Goal: Find specific page/section: Find specific page/section

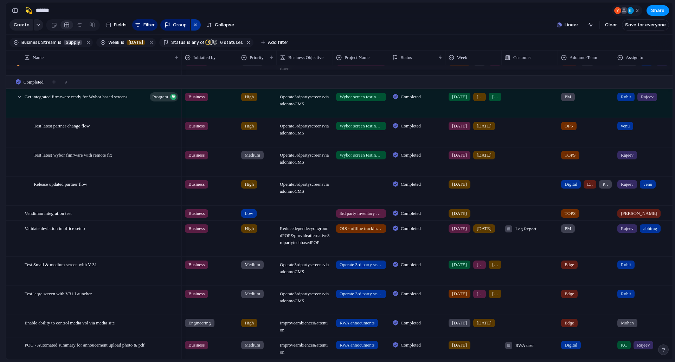
scroll to position [756, 0]
click at [195, 29] on div "button" at bounding box center [196, 25] width 6 height 8
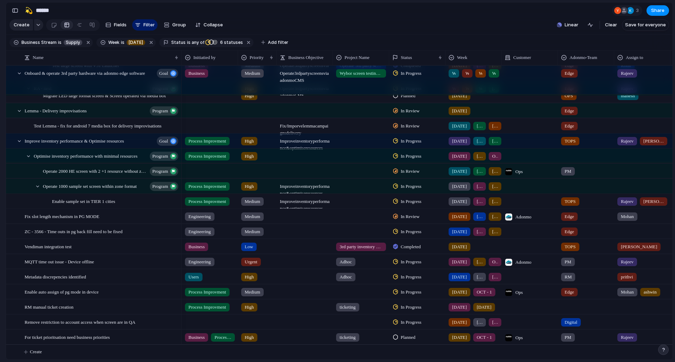
scroll to position [338, 0]
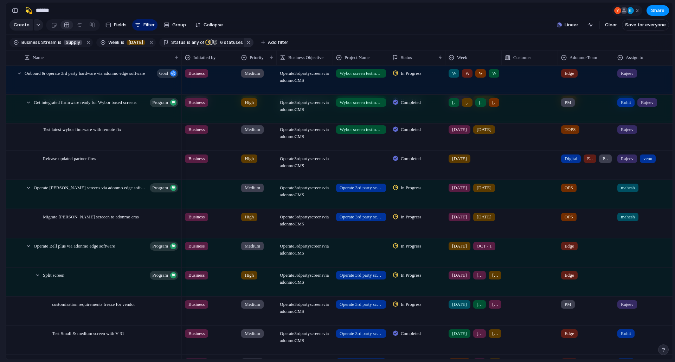
click at [244, 47] on button "button" at bounding box center [248, 42] width 9 height 9
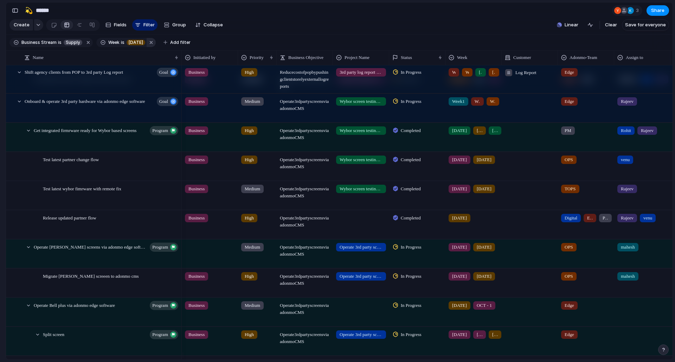
click at [147, 46] on button "button" at bounding box center [151, 42] width 9 height 9
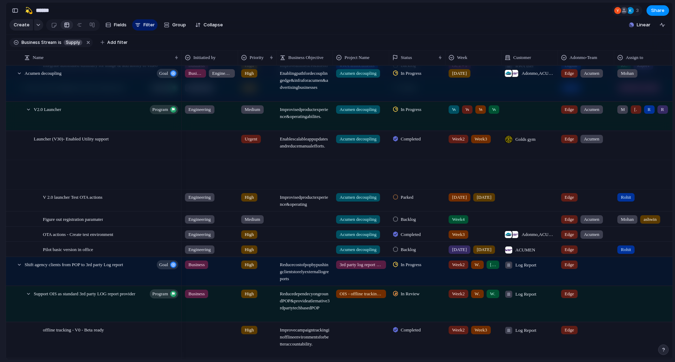
scroll to position [549, 0]
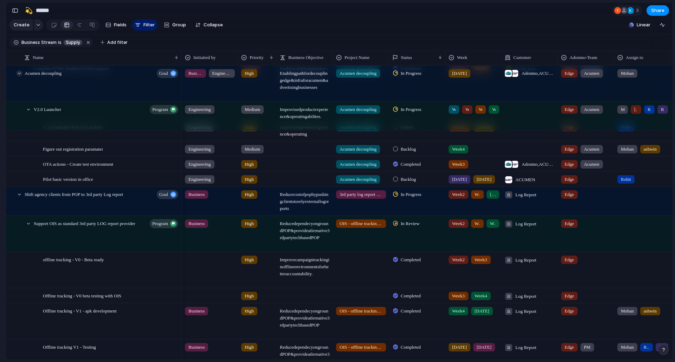
click at [19, 77] on div at bounding box center [19, 73] width 6 height 6
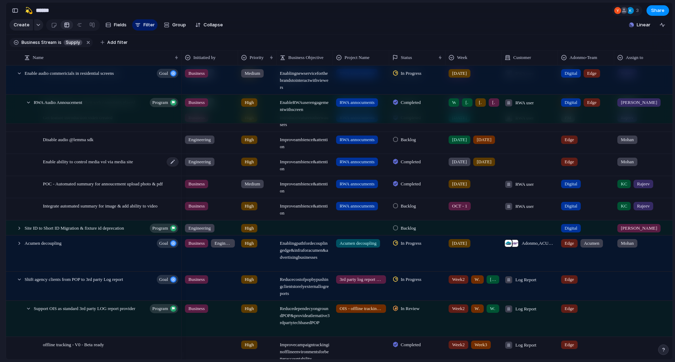
scroll to position [198, 0]
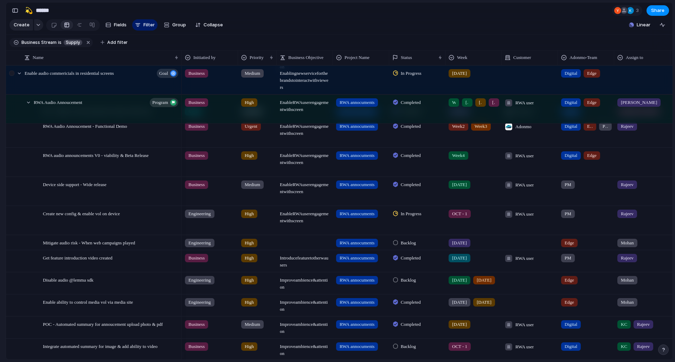
click at [20, 74] on div at bounding box center [15, 80] width 19 height 28
click at [19, 77] on div at bounding box center [19, 73] width 6 height 6
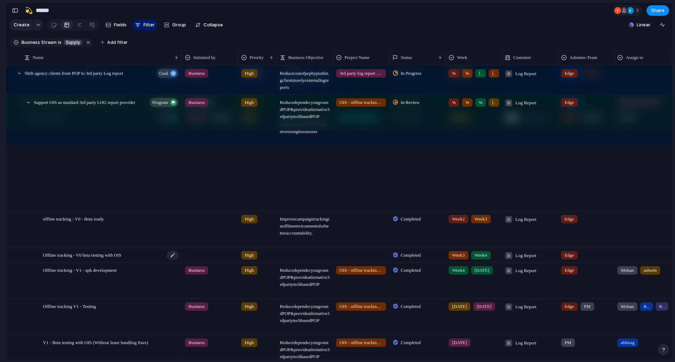
scroll to position [105, 0]
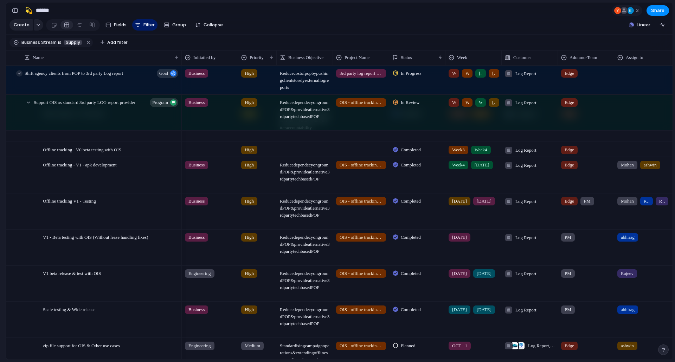
click at [20, 77] on div at bounding box center [19, 73] width 6 height 6
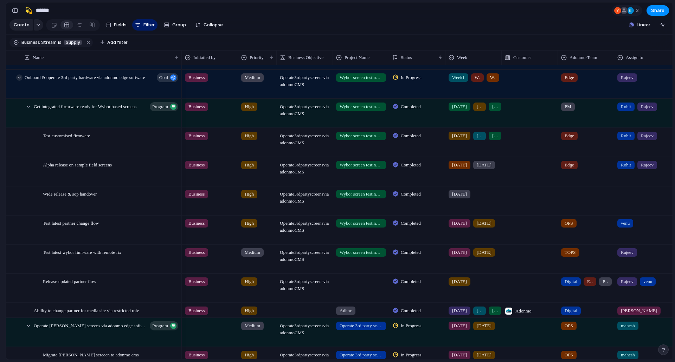
click at [19, 81] on div at bounding box center [19, 78] width 6 height 6
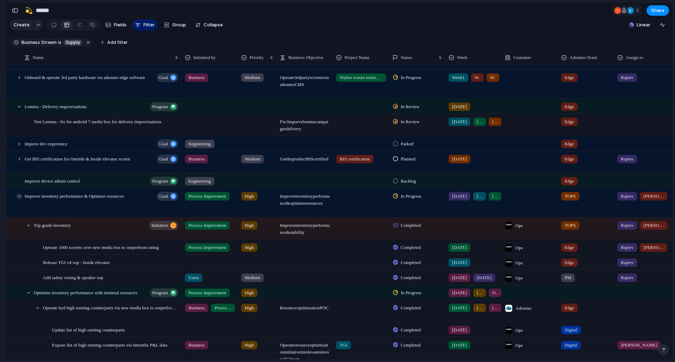
click at [20, 200] on div at bounding box center [19, 196] width 6 height 6
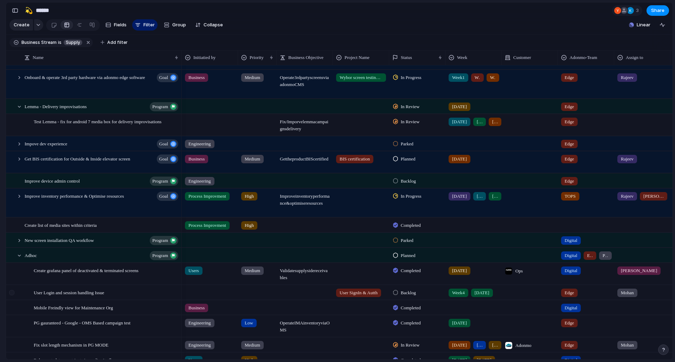
scroll to position [246, 0]
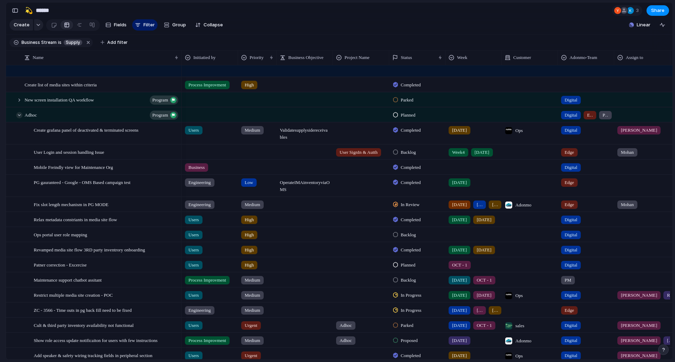
click at [19, 118] on div at bounding box center [19, 115] width 6 height 6
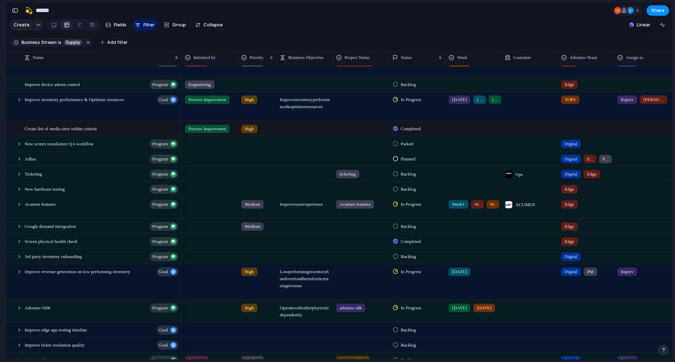
scroll to position [230, 0]
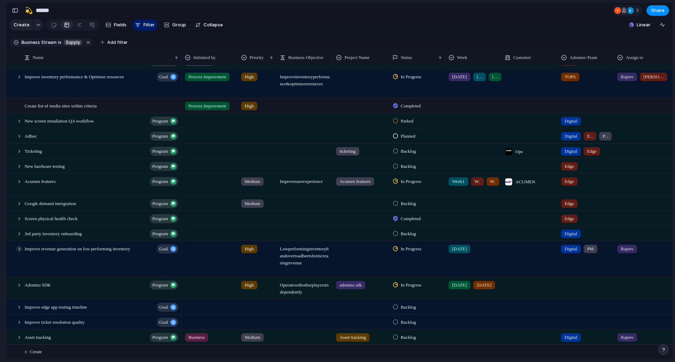
click at [19, 251] on div at bounding box center [19, 249] width 6 height 6
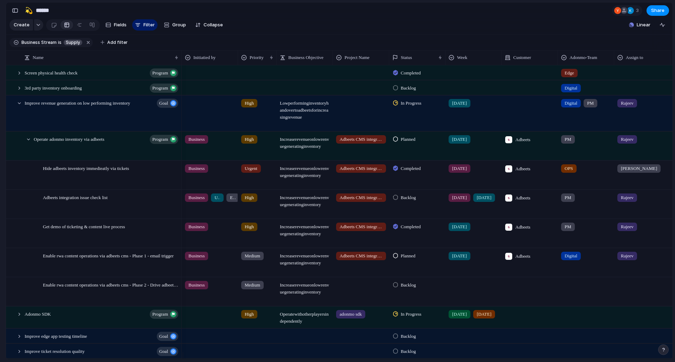
scroll to position [405, 0]
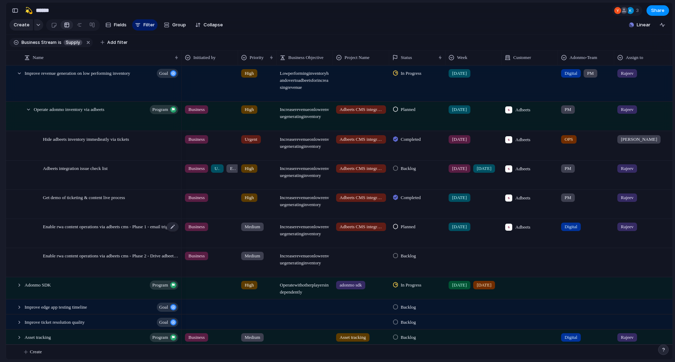
click at [116, 230] on span "Enable rwa content operations via adbeets cms - Phase 1 - email trigger" at bounding box center [108, 226] width 131 height 8
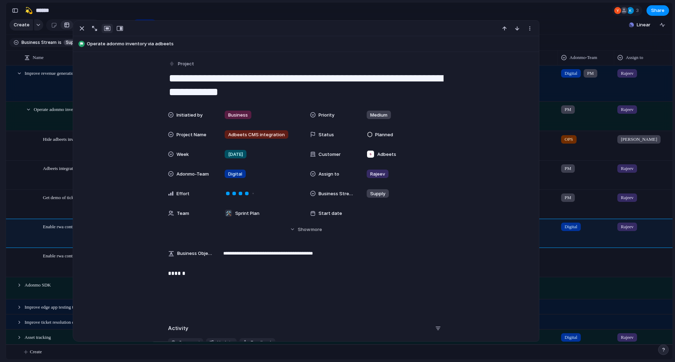
click at [28, 257] on div "Enable rwa content operations via adbeets cms - Phase 2 - Drive adbeets rwa por…" at bounding box center [93, 263] width 175 height 28
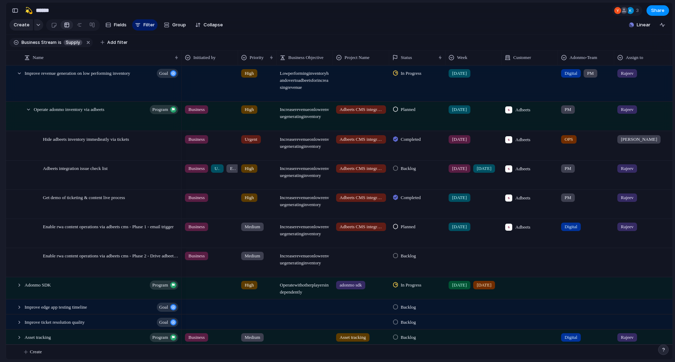
click at [453, 224] on span "[DATE]" at bounding box center [459, 227] width 15 height 7
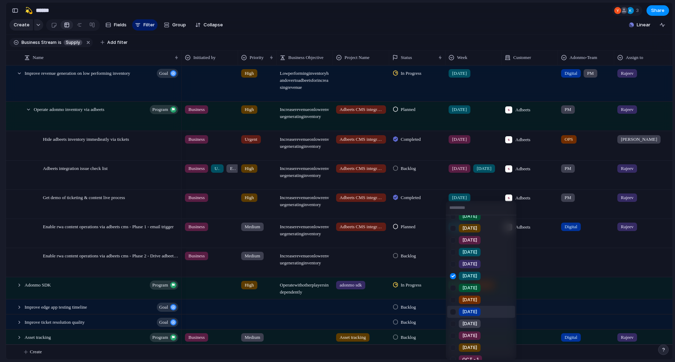
scroll to position [86, 0]
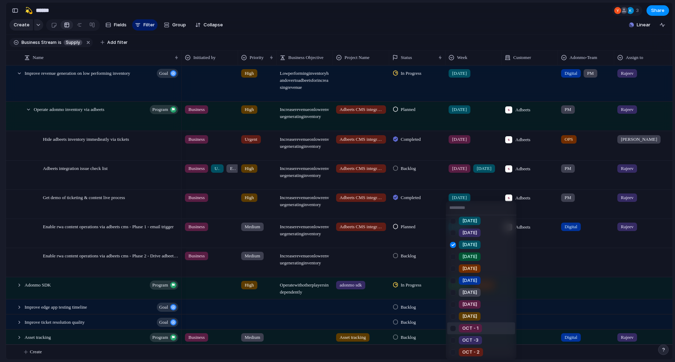
click at [474, 323] on li "OCT - 1" at bounding box center [481, 329] width 68 height 12
click at [474, 323] on div at bounding box center [474, 321] width 56 height 12
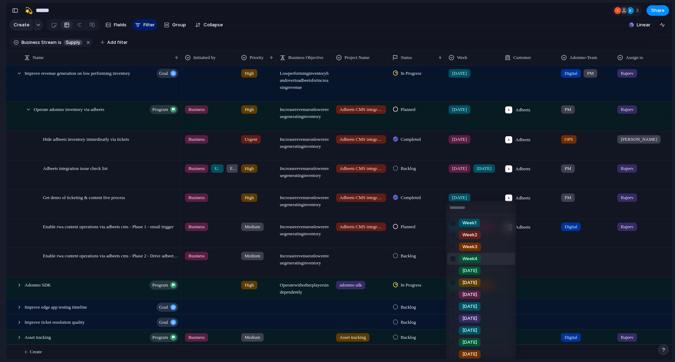
click at [411, 284] on div "Week1 Week2 Week3 Week4 [DATE] [DATE] [DATE] [DATE] [DATE] [DATE] [DATE] [DATE]…" at bounding box center [337, 181] width 675 height 362
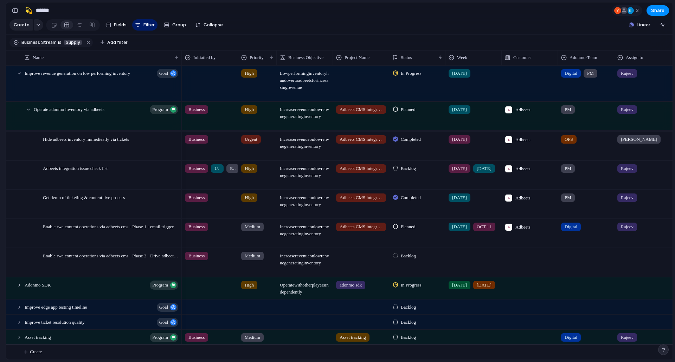
click at [470, 231] on div "[DATE] OCT - 1" at bounding box center [474, 226] width 56 height 12
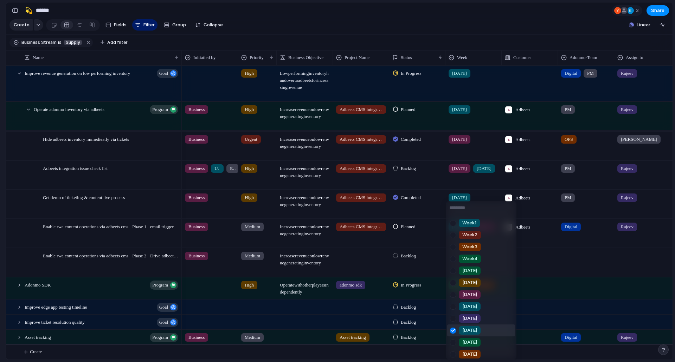
click at [451, 329] on div at bounding box center [453, 331] width 12 height 12
click at [429, 248] on div "Week1 Week2 Week3 Week4 [DATE] [DATE] [DATE] [DATE] [DATE] [DATE] [DATE] [DATE]…" at bounding box center [337, 181] width 675 height 362
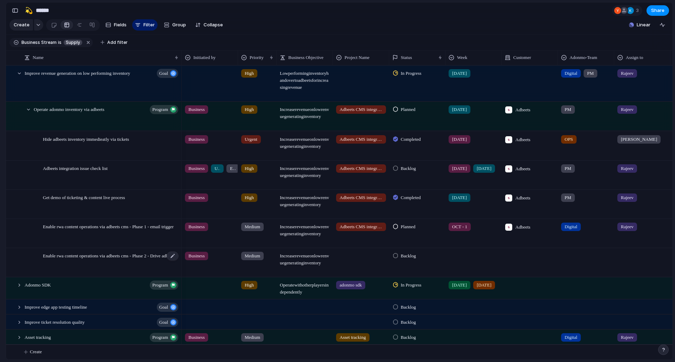
click at [117, 258] on span "Enable rwa content operations via adbeets cms - Phase 2 - Drive adbeets rwa por…" at bounding box center [111, 256] width 136 height 8
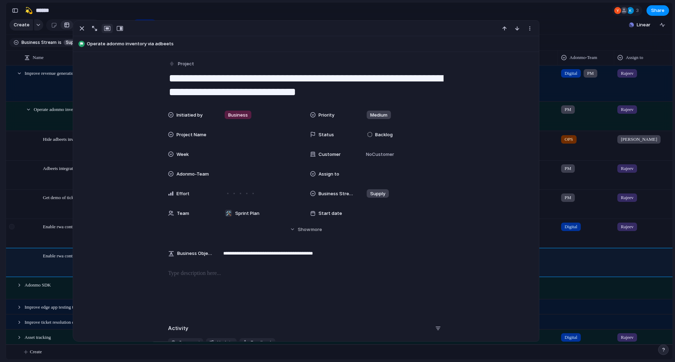
click at [13, 237] on div at bounding box center [12, 236] width 13 height 33
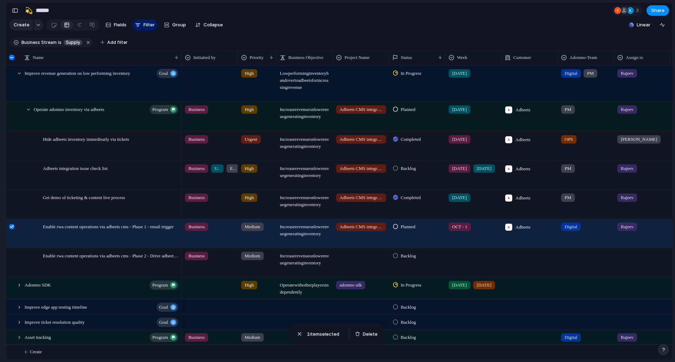
click at [458, 260] on div at bounding box center [473, 263] width 56 height 28
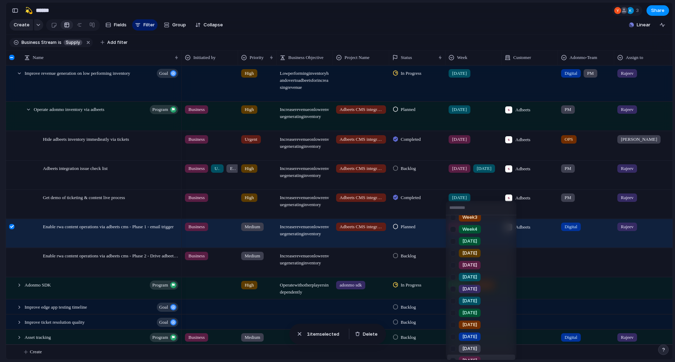
scroll to position [86, 0]
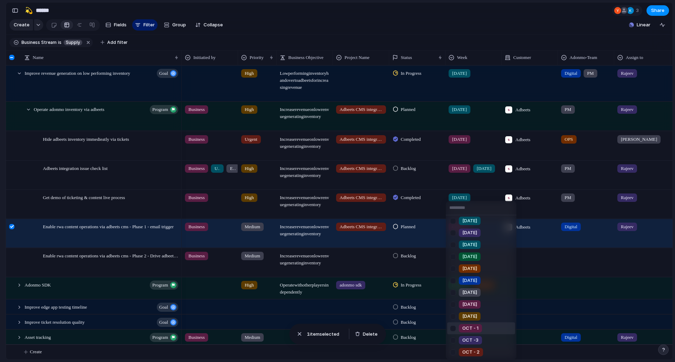
click at [481, 331] on div "OCT - 1" at bounding box center [470, 328] width 23 height 8
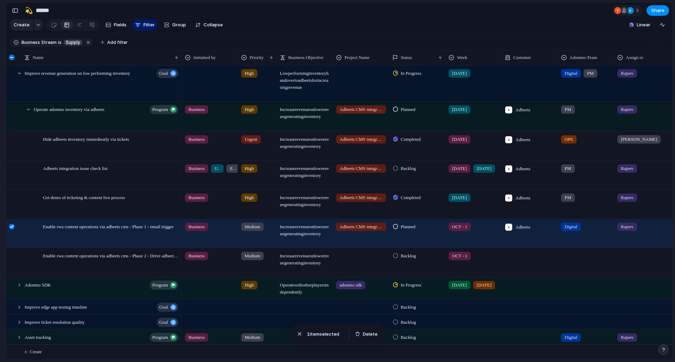
click at [407, 258] on span "Backlog" at bounding box center [408, 256] width 15 height 7
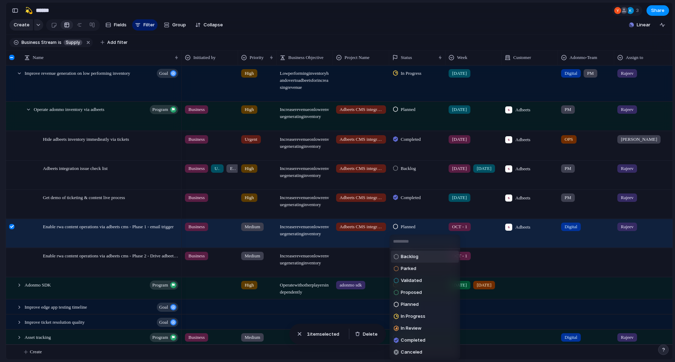
click at [407, 258] on span "Backlog" at bounding box center [410, 256] width 18 height 7
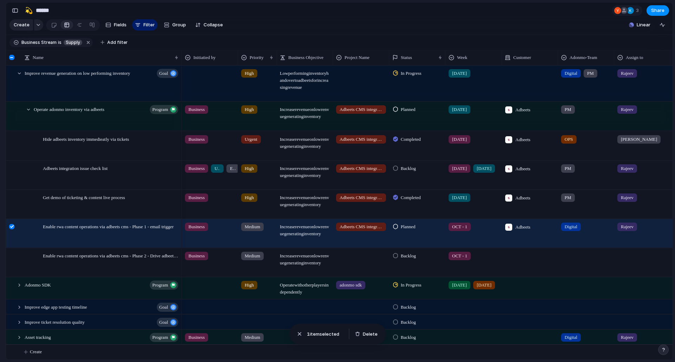
click at [407, 258] on span "Backlog" at bounding box center [408, 256] width 15 height 7
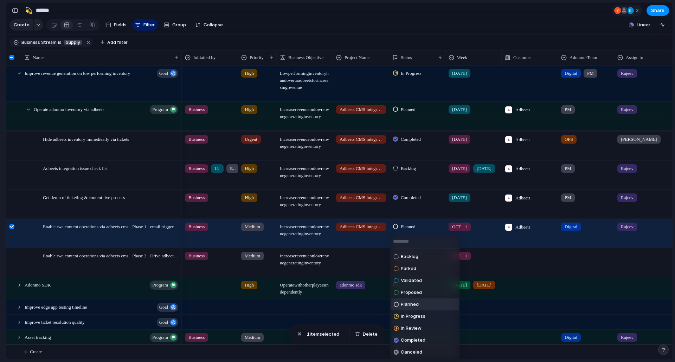
click at [422, 303] on li "Planned" at bounding box center [425, 305] width 68 height 12
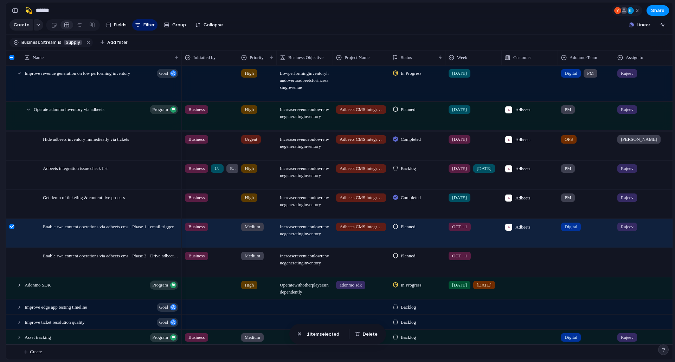
click at [519, 253] on div at bounding box center [530, 263] width 56 height 28
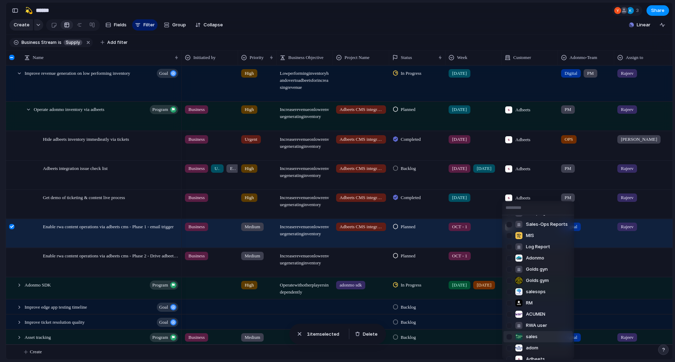
scroll to position [39, 0]
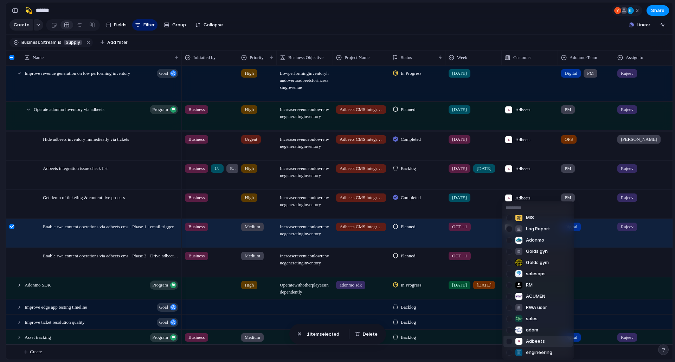
drag, startPoint x: 532, startPoint y: 340, endPoint x: 570, endPoint y: 296, distance: 58.3
click at [532, 341] on span "Adbeets" at bounding box center [535, 341] width 19 height 7
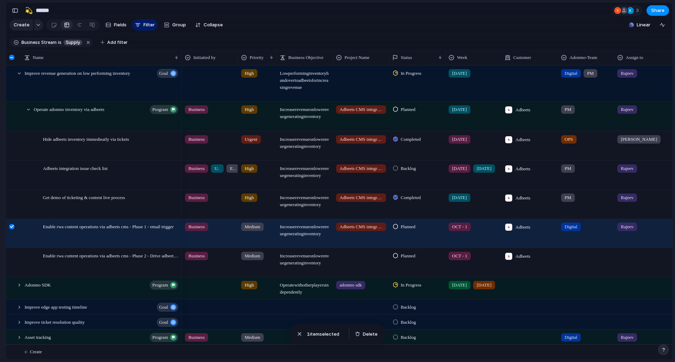
click at [577, 262] on div at bounding box center [586, 263] width 56 height 28
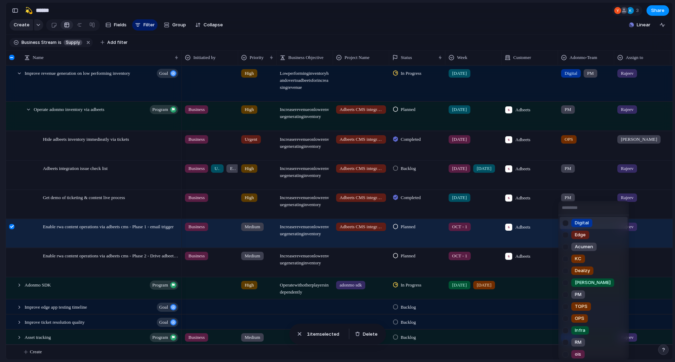
click at [583, 223] on span "Digital" at bounding box center [582, 223] width 14 height 7
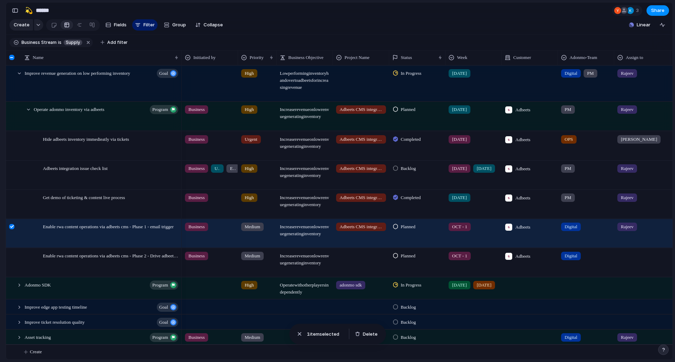
click at [634, 268] on div at bounding box center [642, 263] width 56 height 28
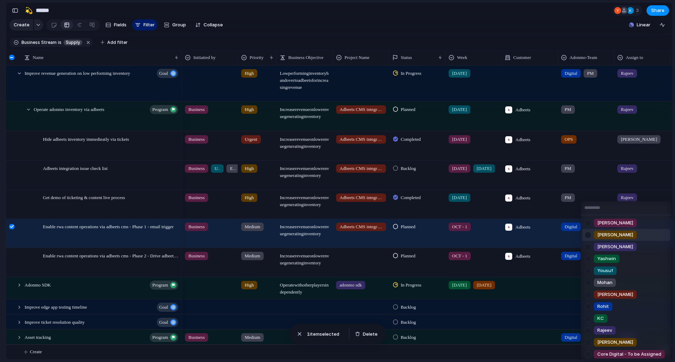
click at [615, 225] on div "[PERSON_NAME]" at bounding box center [615, 223] width 43 height 8
